Goal: Task Accomplishment & Management: Manage account settings

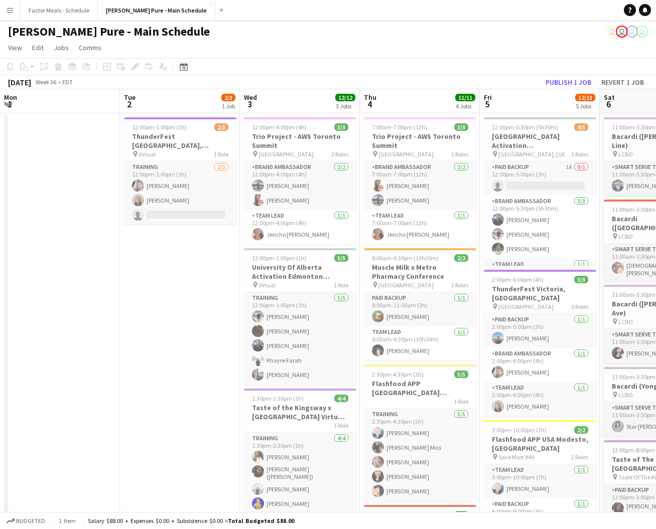
scroll to position [0, 311]
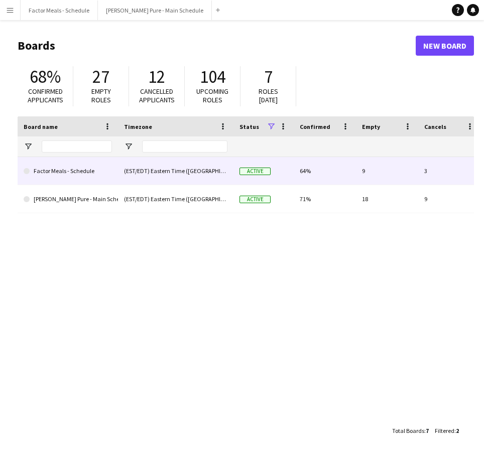
click at [67, 176] on link "Factor Meals - Schedule" at bounding box center [68, 171] width 88 height 28
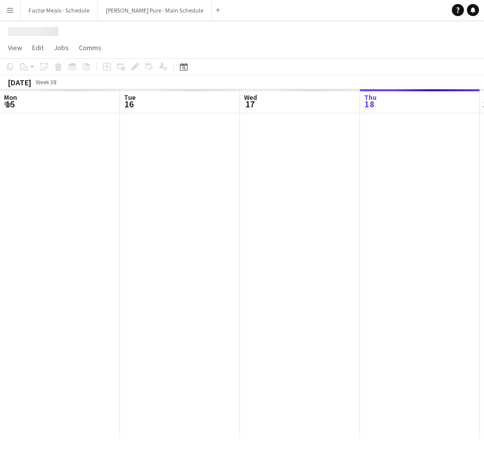
scroll to position [0, 240]
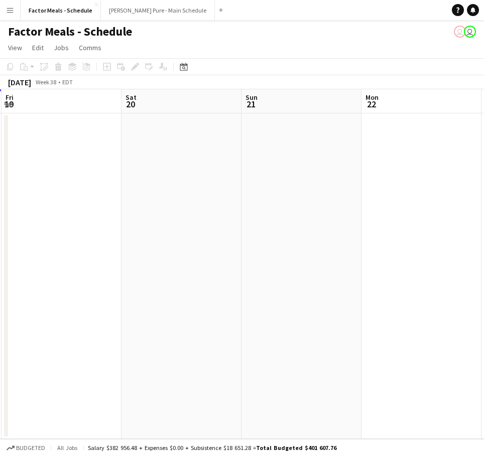
drag, startPoint x: 303, startPoint y: 249, endPoint x: 101, endPoint y: 236, distance: 202.7
click at [117, 236] on app-calendar-viewport "Mon 15 1/2 1 Job Tue 16 Wed 17 Thu 18 Fri 19 Sat 20 Sun 21 Mon 22 Tue 23 Wed 24…" at bounding box center [242, 264] width 484 height 350
drag, startPoint x: 333, startPoint y: 252, endPoint x: 76, endPoint y: 231, distance: 257.3
click at [78, 230] on app-calendar-viewport "Mon 15 1/2 1 Job Tue 16 Wed 17 Thu 18 Fri 19 Sat 20 Sun 21 Mon 22 Tue 23 Wed 24…" at bounding box center [242, 264] width 484 height 350
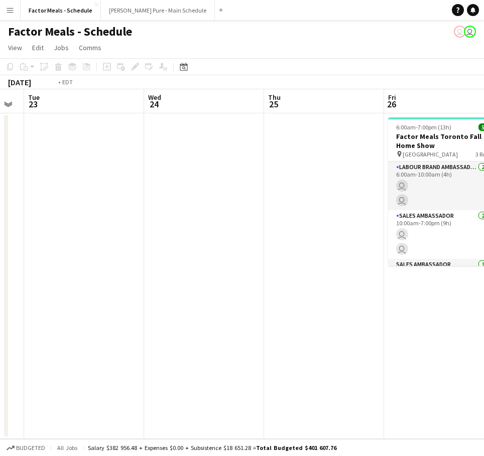
drag, startPoint x: 326, startPoint y: 248, endPoint x: 231, endPoint y: 250, distance: 95.4
click at [118, 240] on app-calendar-viewport "Fri 19 Sat 20 Sun 21 Mon 22 Tue 23 Wed 24 Thu 25 Fri 26 5/5 1 Job Sat 27 2/2 1 …" at bounding box center [242, 264] width 484 height 350
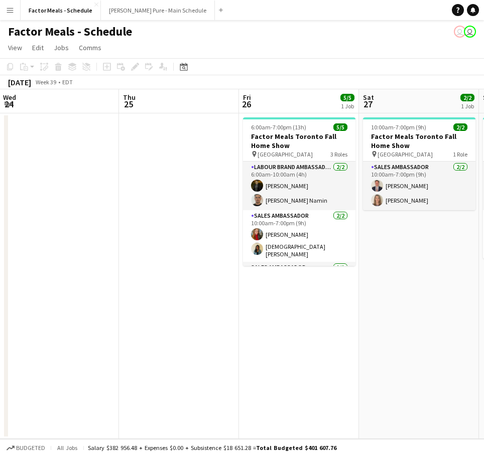
scroll to position [0, 390]
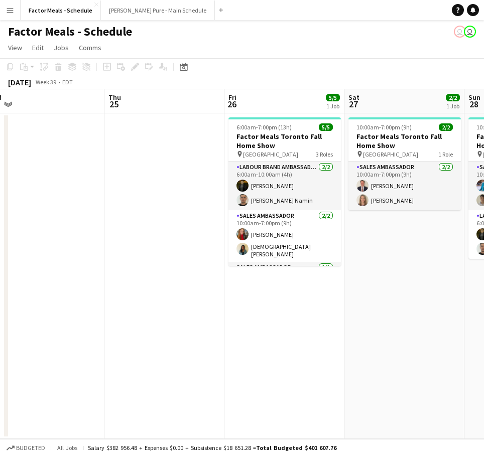
drag, startPoint x: 379, startPoint y: 260, endPoint x: 0, endPoint y: 252, distance: 379.0
click at [3, 252] on app-calendar-viewport "Sun 21 Mon 22 Tue 23 Wed 24 Thu 25 Fri 26 5/5 1 Job Sat 27 2/2 1 Job Sun 28 4/4…" at bounding box center [242, 264] width 484 height 350
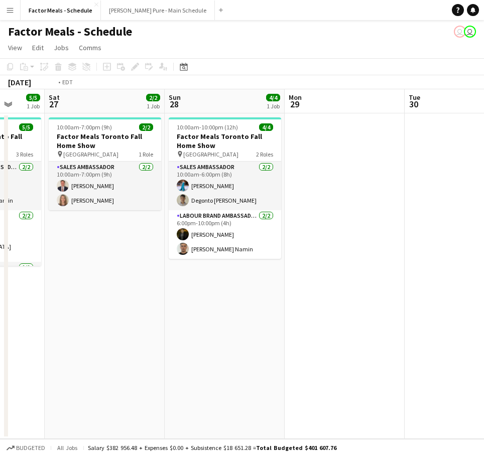
drag, startPoint x: 340, startPoint y: 301, endPoint x: 37, endPoint y: 279, distance: 303.9
click at [12, 281] on app-calendar-viewport "Tue 23 Wed 24 Thu 25 Fri 26 5/5 1 Job Sat 27 2/2 1 Job Sun 28 4/4 1 Job Mon 29 …" at bounding box center [242, 264] width 484 height 350
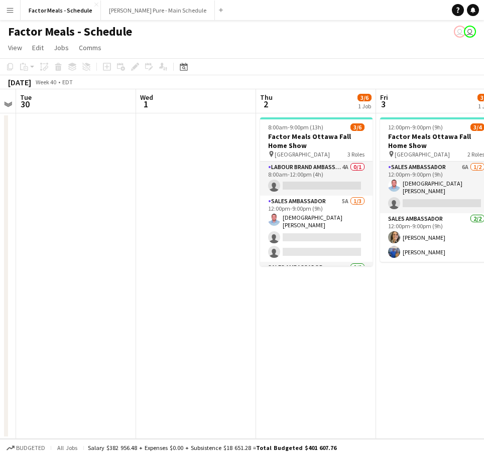
drag, startPoint x: 212, startPoint y: 290, endPoint x: 35, endPoint y: 277, distance: 178.2
click at [35, 277] on app-calendar-viewport "Sat 27 2/2 1 Job Sun 28 4/4 1 Job Mon 29 Tue 30 Wed 1 Thu 2 3/6 1 Job Fri 3 3/4…" at bounding box center [242, 264] width 484 height 350
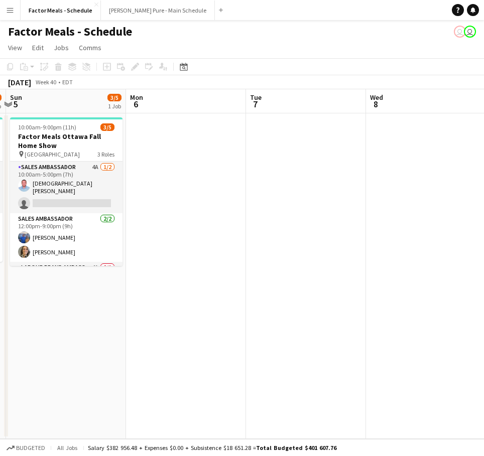
drag, startPoint x: 362, startPoint y: 351, endPoint x: 146, endPoint y: 351, distance: 216.3
click at [147, 351] on app-calendar-viewport "Wed 1 Thu 2 3/6 1 Job Fri 3 3/4 1 Job Sat 4 3/4 1 Job Sun 5 3/5 1 Job Mon 6 Tue…" at bounding box center [242, 264] width 484 height 350
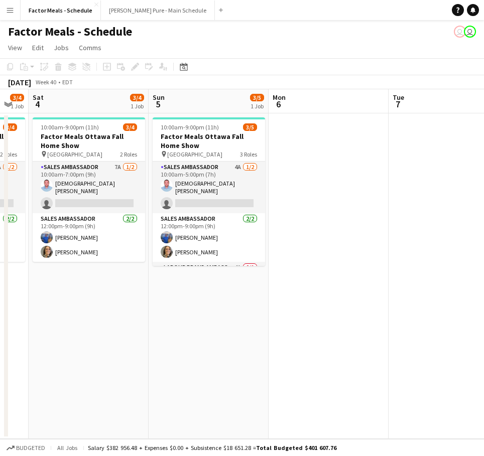
drag, startPoint x: 388, startPoint y: 364, endPoint x: 130, endPoint y: 357, distance: 257.5
click at [114, 357] on app-calendar-viewport "Wed 1 Thu 2 3/6 1 Job Fri 3 3/4 1 Job Sat 4 3/4 1 Job Sun 5 3/5 1 Job Mon 6 Tue…" at bounding box center [242, 264] width 484 height 350
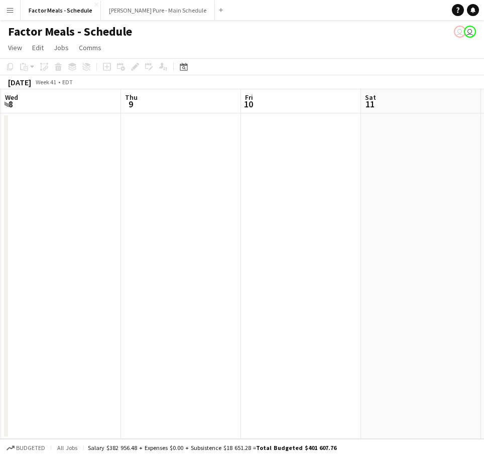
drag, startPoint x: 277, startPoint y: 345, endPoint x: 95, endPoint y: 339, distance: 181.7
click at [96, 339] on app-calendar-viewport "Sun 5 3/5 1 Job Mon 6 Tue 7 Wed 8 Thu 9 Fri 10 Sat 11 Sun 12 Mon 13 Tue 14 10:0…" at bounding box center [242, 264] width 484 height 350
drag, startPoint x: 355, startPoint y: 334, endPoint x: 240, endPoint y: 320, distance: 115.7
click at [109, 323] on app-calendar-viewport "Tue 7 Wed 8 Thu 9 Fri 10 Sat 11 Sun 12 Mon 13 Tue 14 Wed 15 Thu 16" at bounding box center [242, 264] width 484 height 350
drag, startPoint x: 363, startPoint y: 324, endPoint x: 157, endPoint y: 309, distance: 206.8
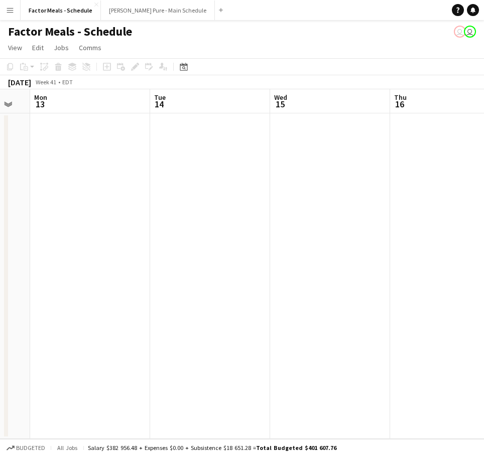
click at [75, 310] on app-calendar-viewport "Thu 9 Fri 10 Sat 11 Sun 12 Mon 13 Tue 14 Wed 15 Thu 16 Fri 17 Sat 18" at bounding box center [242, 264] width 484 height 350
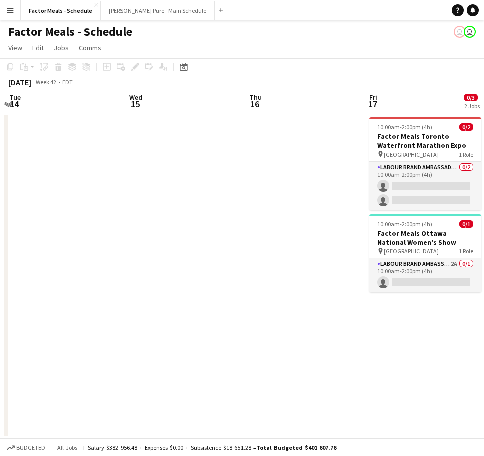
drag, startPoint x: 338, startPoint y: 314, endPoint x: 100, endPoint y: 303, distance: 237.7
click at [64, 301] on app-calendar-viewport "Sat 11 Sun 12 Mon 13 Tue 14 Wed 15 Thu 16 Fri 17 0/3 2 Jobs Sat 18 2/4 2 Jobs S…" at bounding box center [242, 264] width 484 height 350
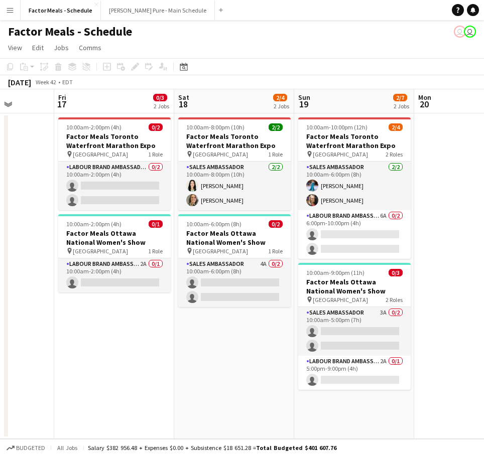
drag, startPoint x: 274, startPoint y: 349, endPoint x: 130, endPoint y: 350, distance: 143.5
click at [129, 350] on app-calendar-viewport "Mon 13 Tue 14 Wed 15 Thu 16 Fri 17 0/3 2 Jobs Sat 18 2/4 2 Jobs Sun 19 2/7 2 Jo…" at bounding box center [242, 264] width 484 height 350
